Goal: Transaction & Acquisition: Download file/media

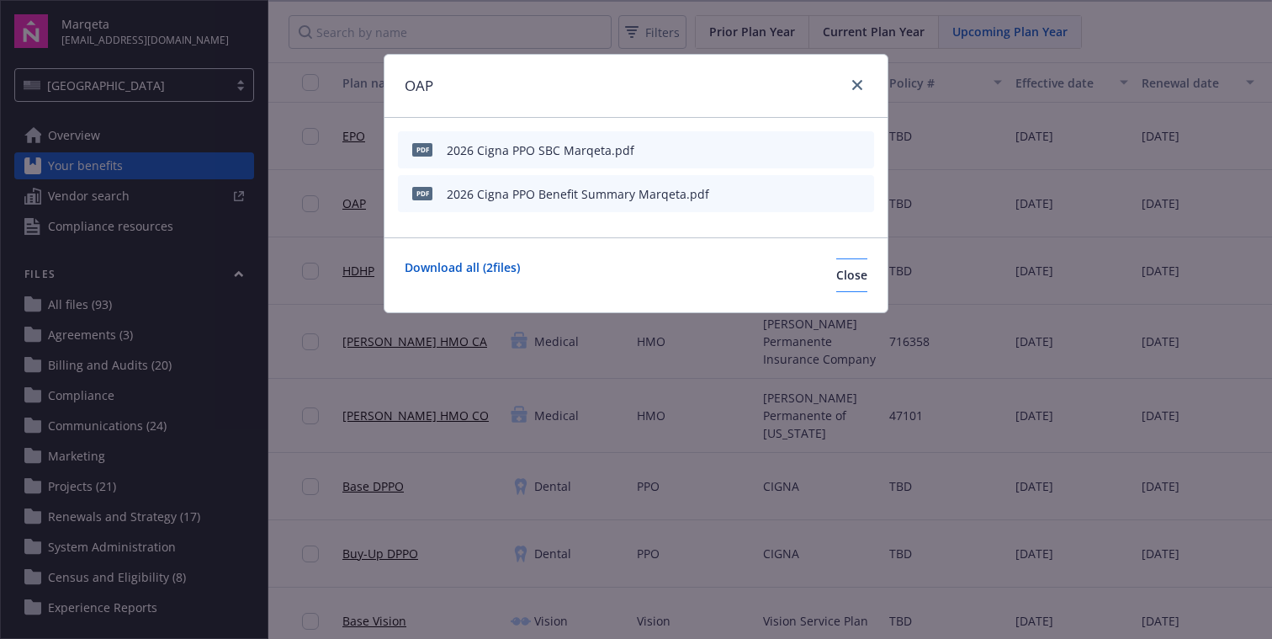
scroll to position [0, 115]
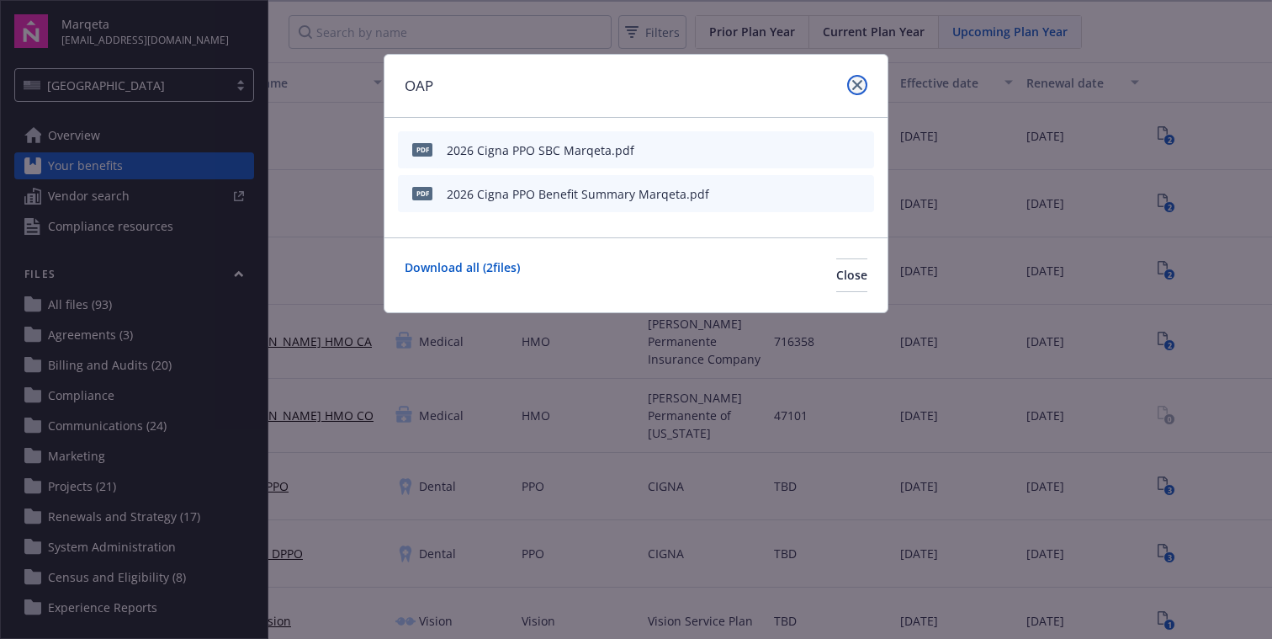
click at [856, 89] on icon "close" at bounding box center [857, 85] width 10 height 10
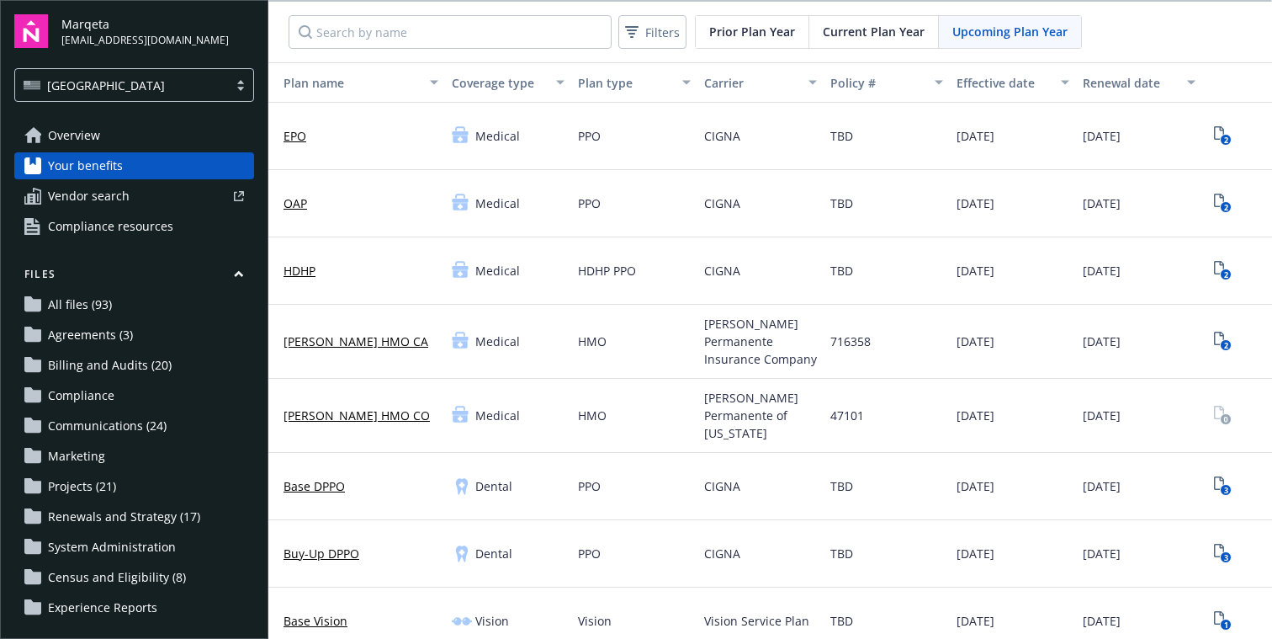
scroll to position [0, 115]
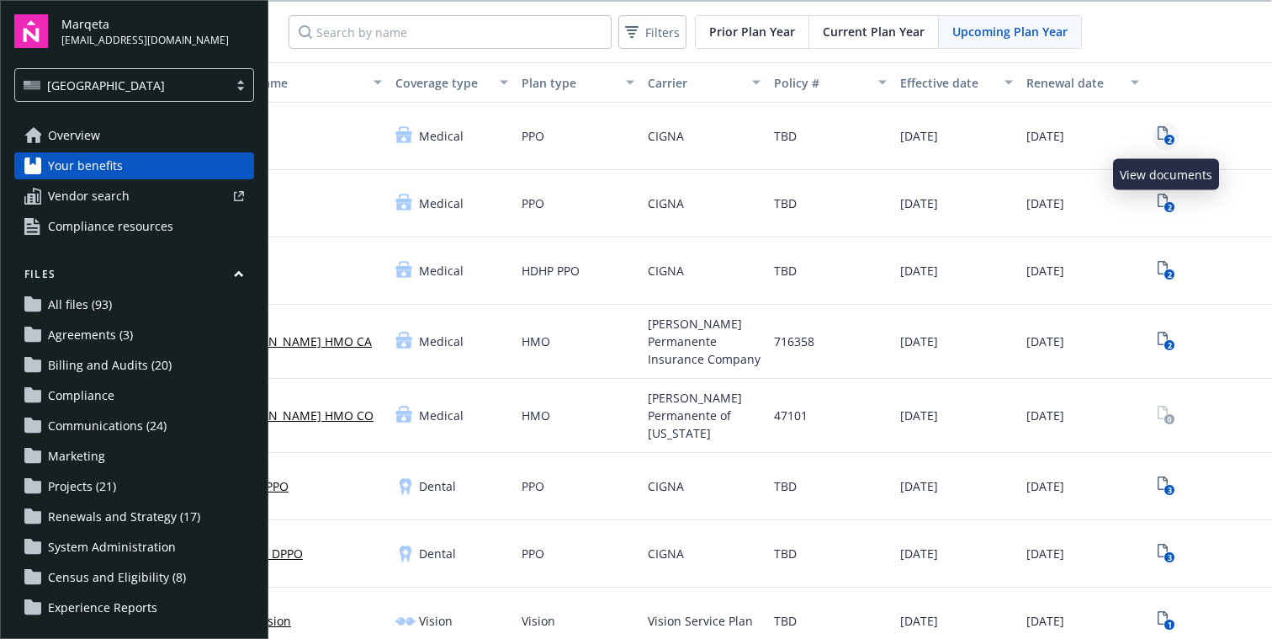
click at [1163, 133] on icon "2" at bounding box center [1167, 135] width 18 height 19
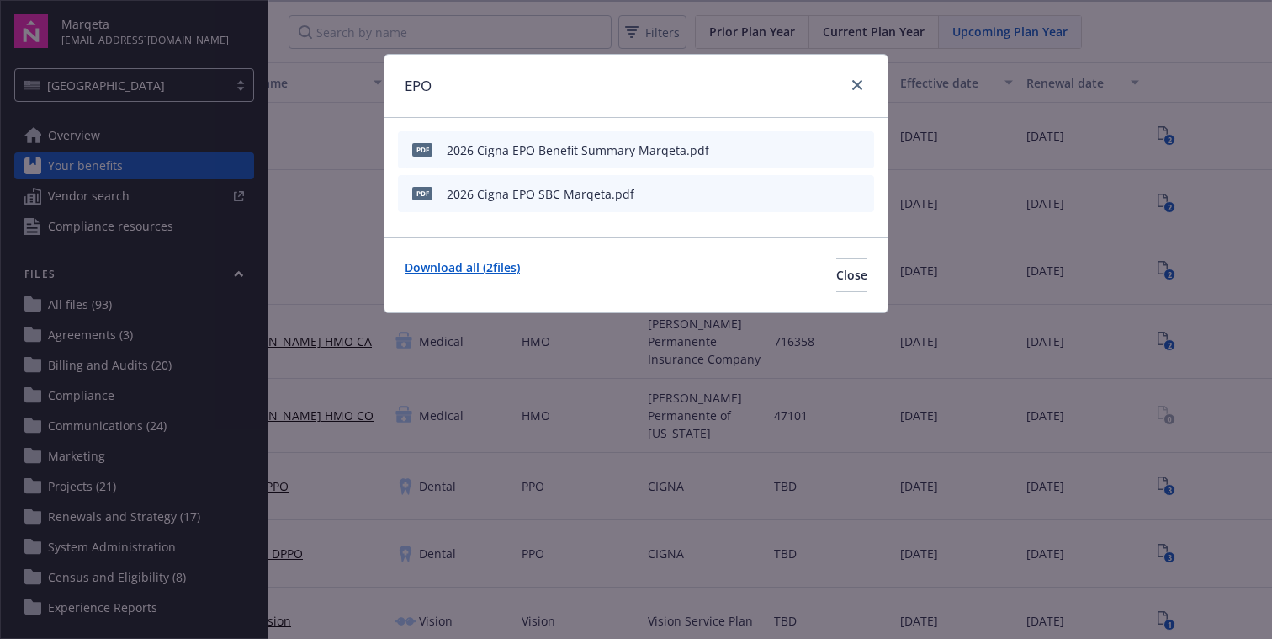
click at [497, 268] on link "Download all ( 2 files)" at bounding box center [462, 275] width 115 height 34
click at [644, 86] on div "EPO" at bounding box center [635, 86] width 503 height 63
click at [855, 84] on icon "close" at bounding box center [857, 85] width 10 height 10
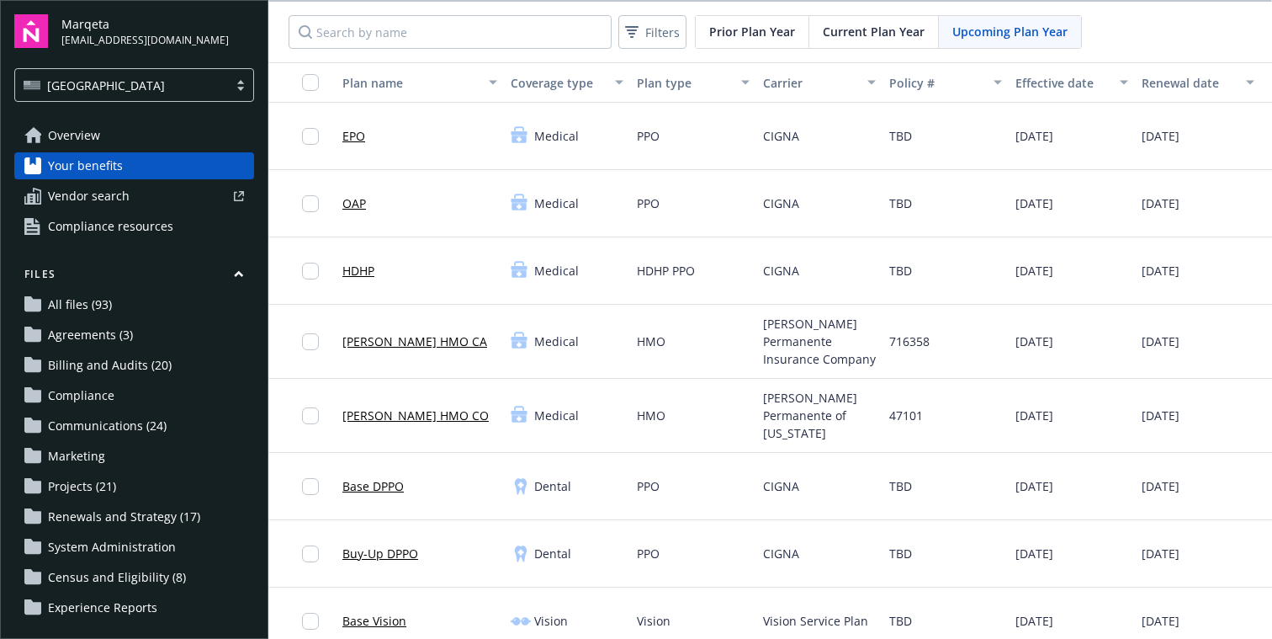
scroll to position [0, 115]
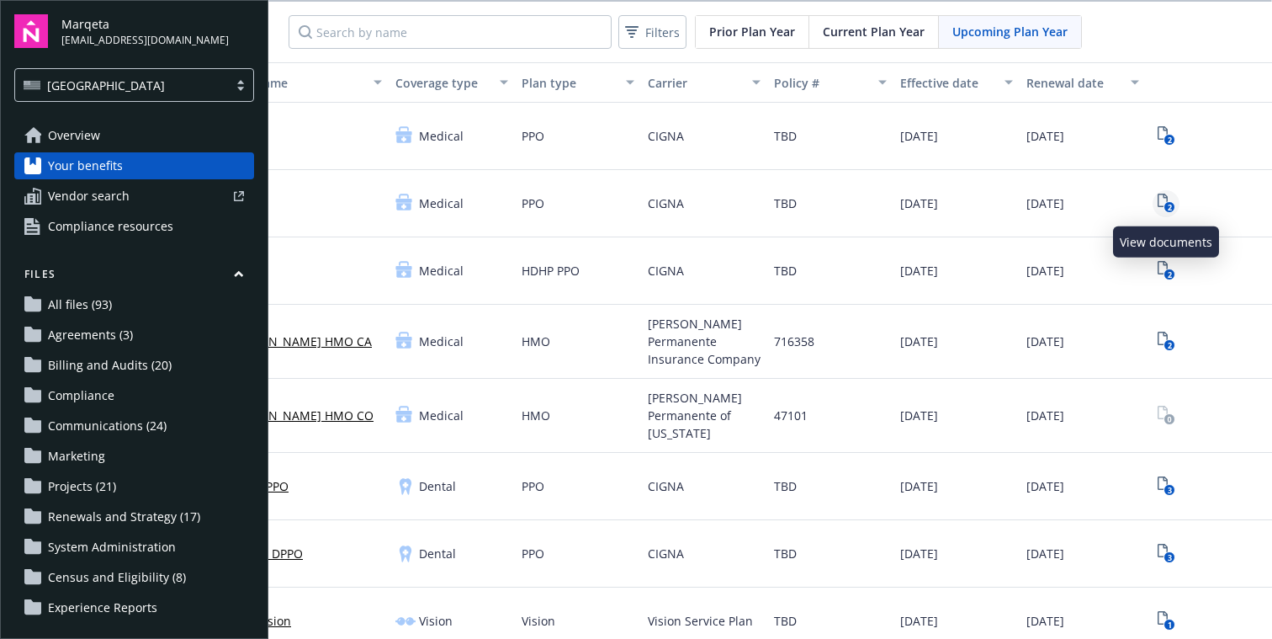
click at [1169, 199] on icon "2" at bounding box center [1167, 202] width 18 height 19
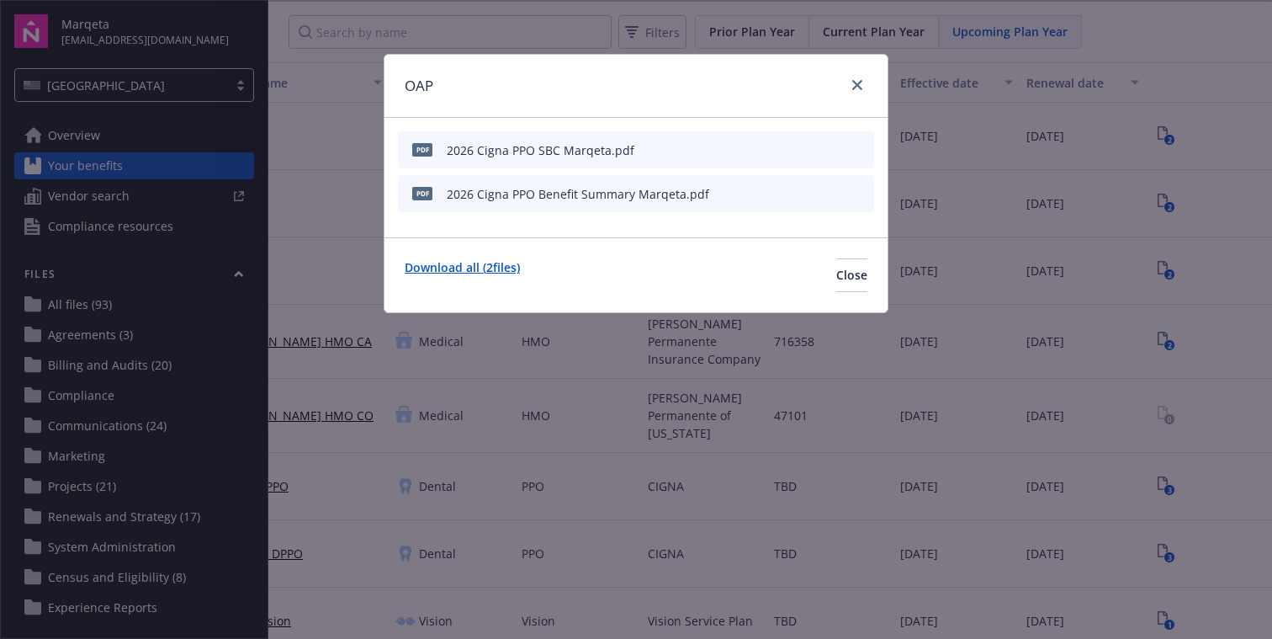
click at [463, 265] on link "Download all ( 2 files)" at bounding box center [462, 275] width 115 height 34
drag, startPoint x: 859, startPoint y: 88, endPoint x: 849, endPoint y: 90, distance: 10.2
click at [859, 88] on icon "close" at bounding box center [857, 85] width 10 height 10
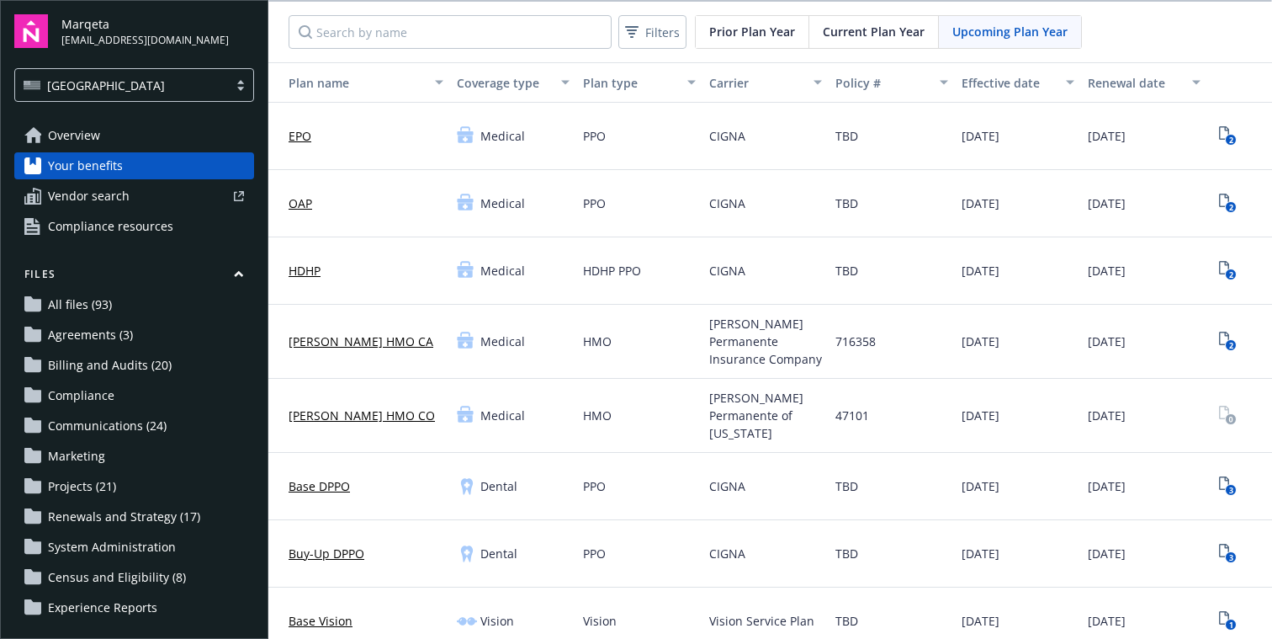
scroll to position [0, 115]
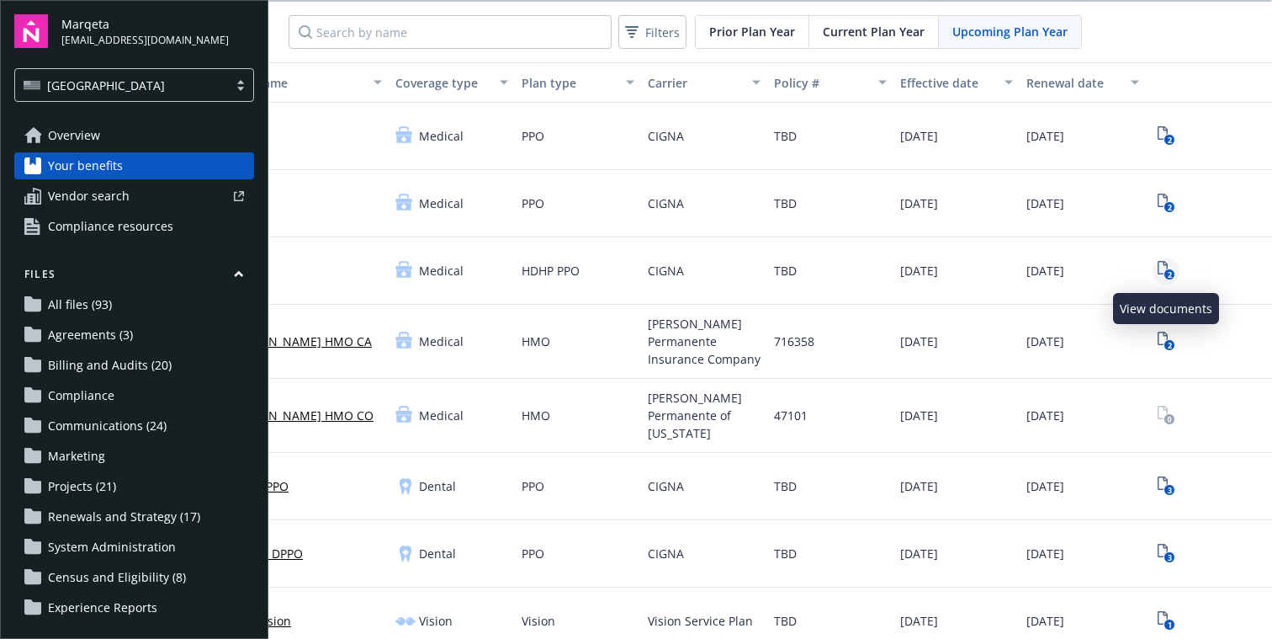
click at [1160, 270] on icon "2" at bounding box center [1167, 270] width 18 height 19
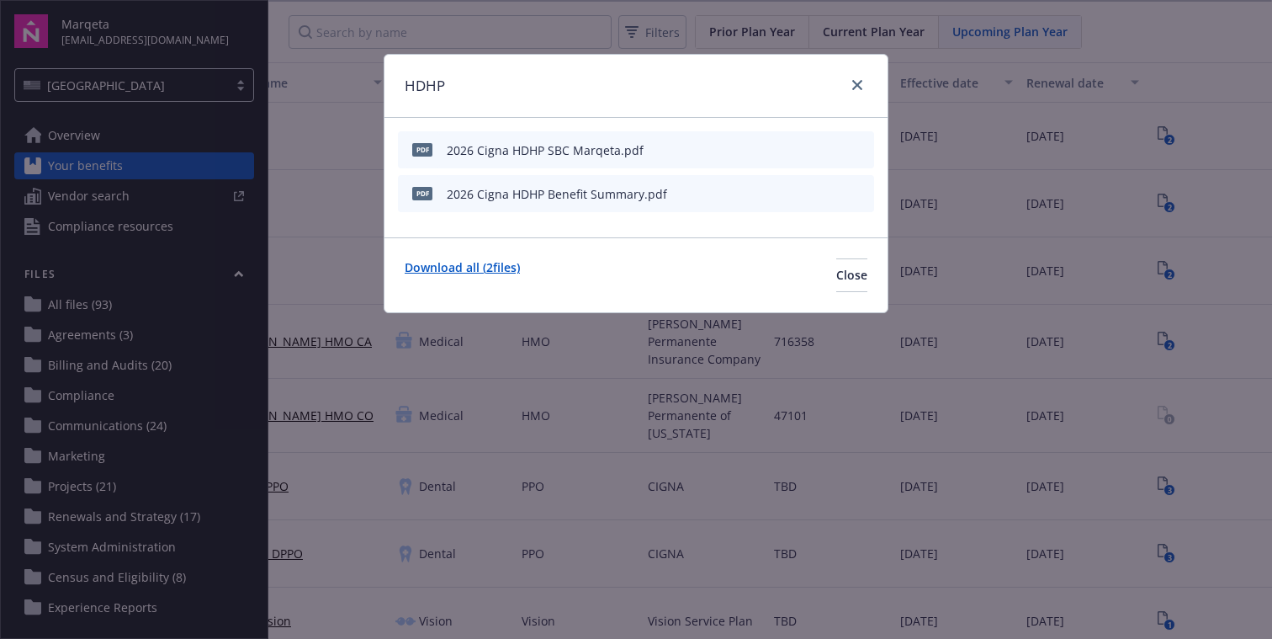
click at [468, 269] on link "Download all ( 2 files)" at bounding box center [462, 275] width 115 height 34
click at [859, 87] on icon "close" at bounding box center [857, 85] width 10 height 10
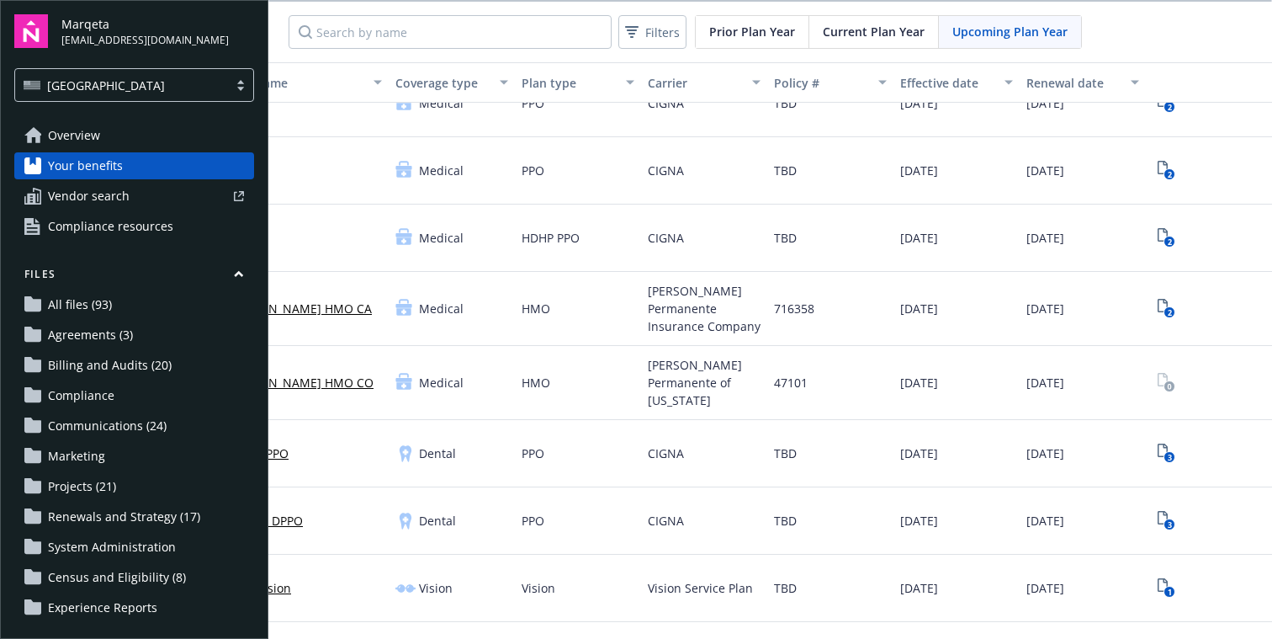
scroll to position [33, 113]
click at [1168, 302] on icon "2" at bounding box center [1169, 308] width 18 height 19
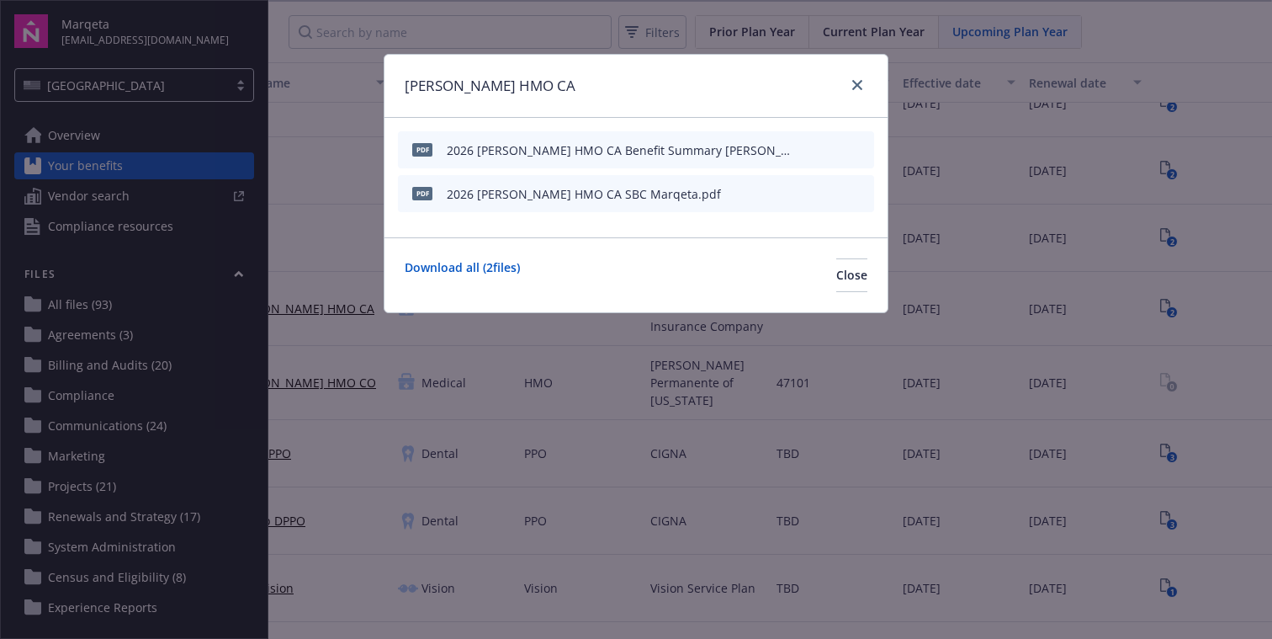
click at [832, 147] on icon "download file" at bounding box center [830, 147] width 11 height 10
